Goal: Transaction & Acquisition: Purchase product/service

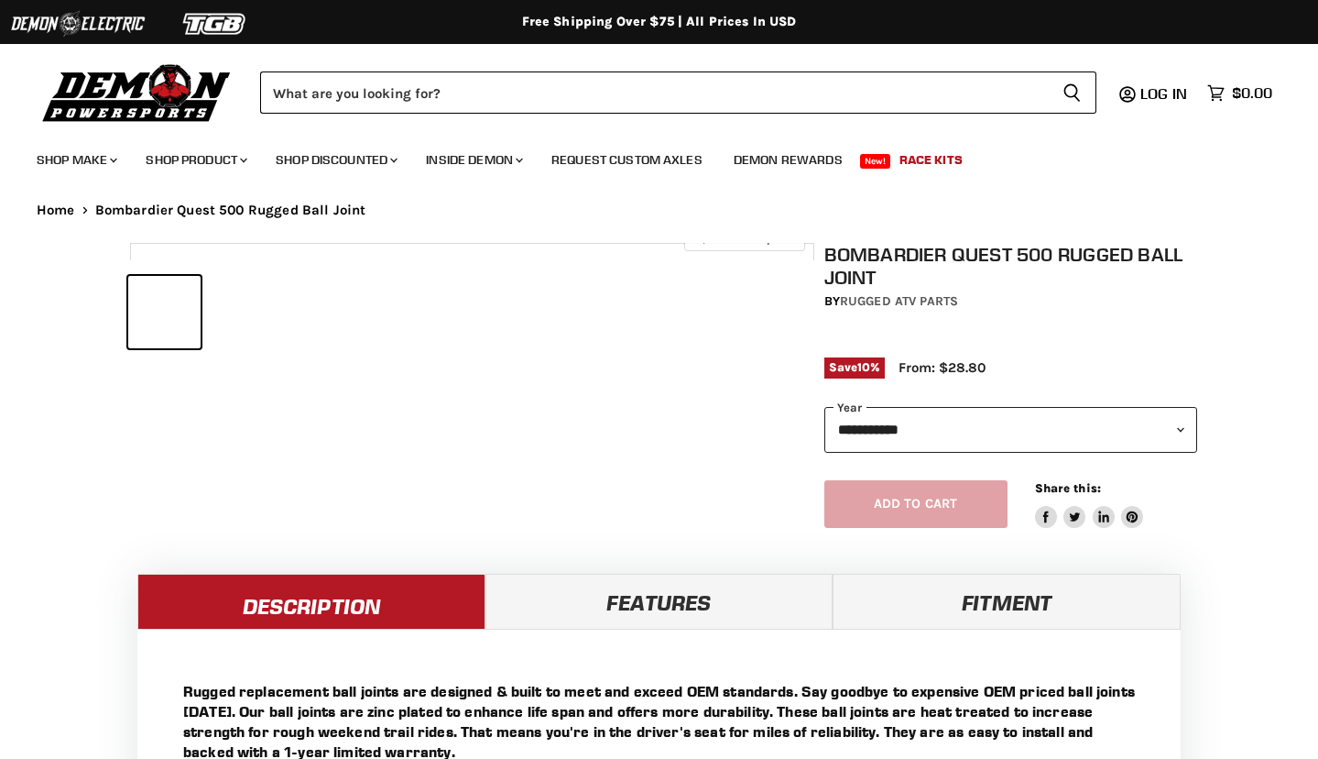
select select "******"
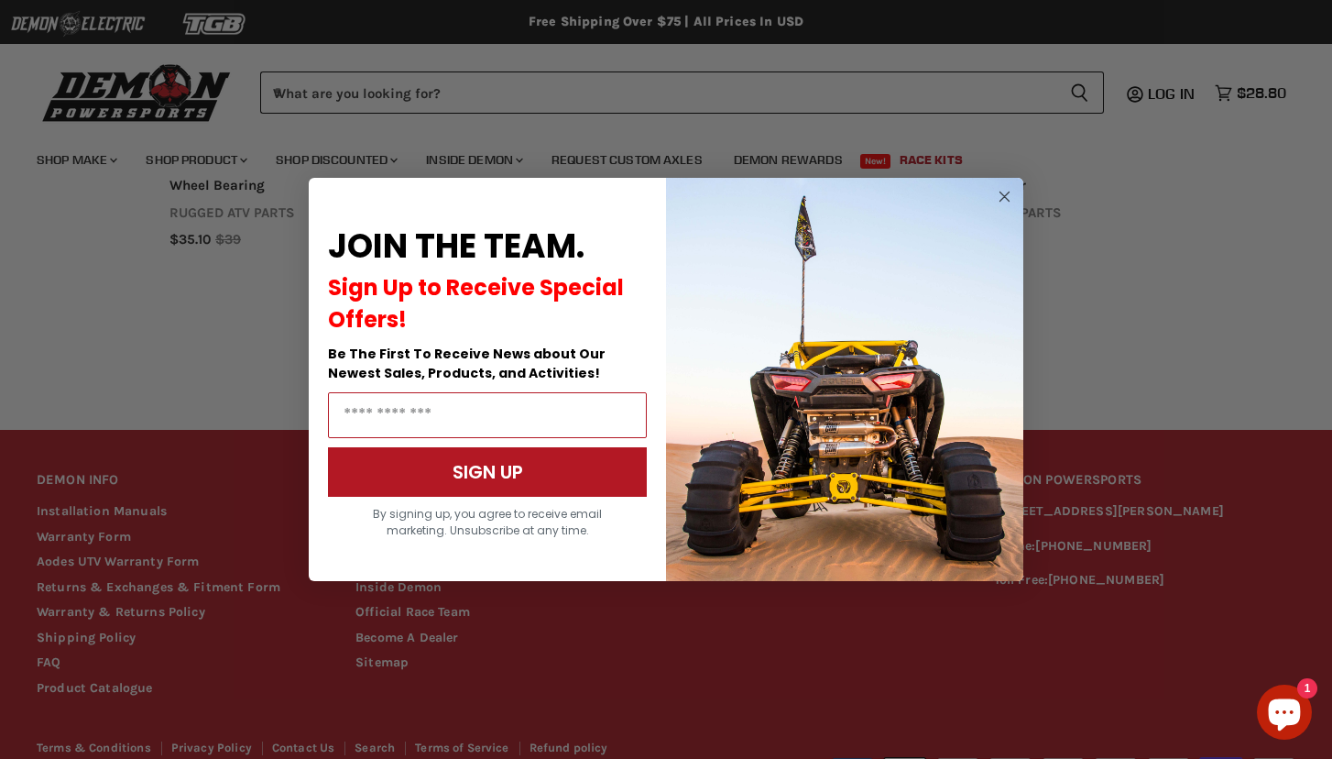
scroll to position [1560, 0]
